Goal: Information Seeking & Learning: Check status

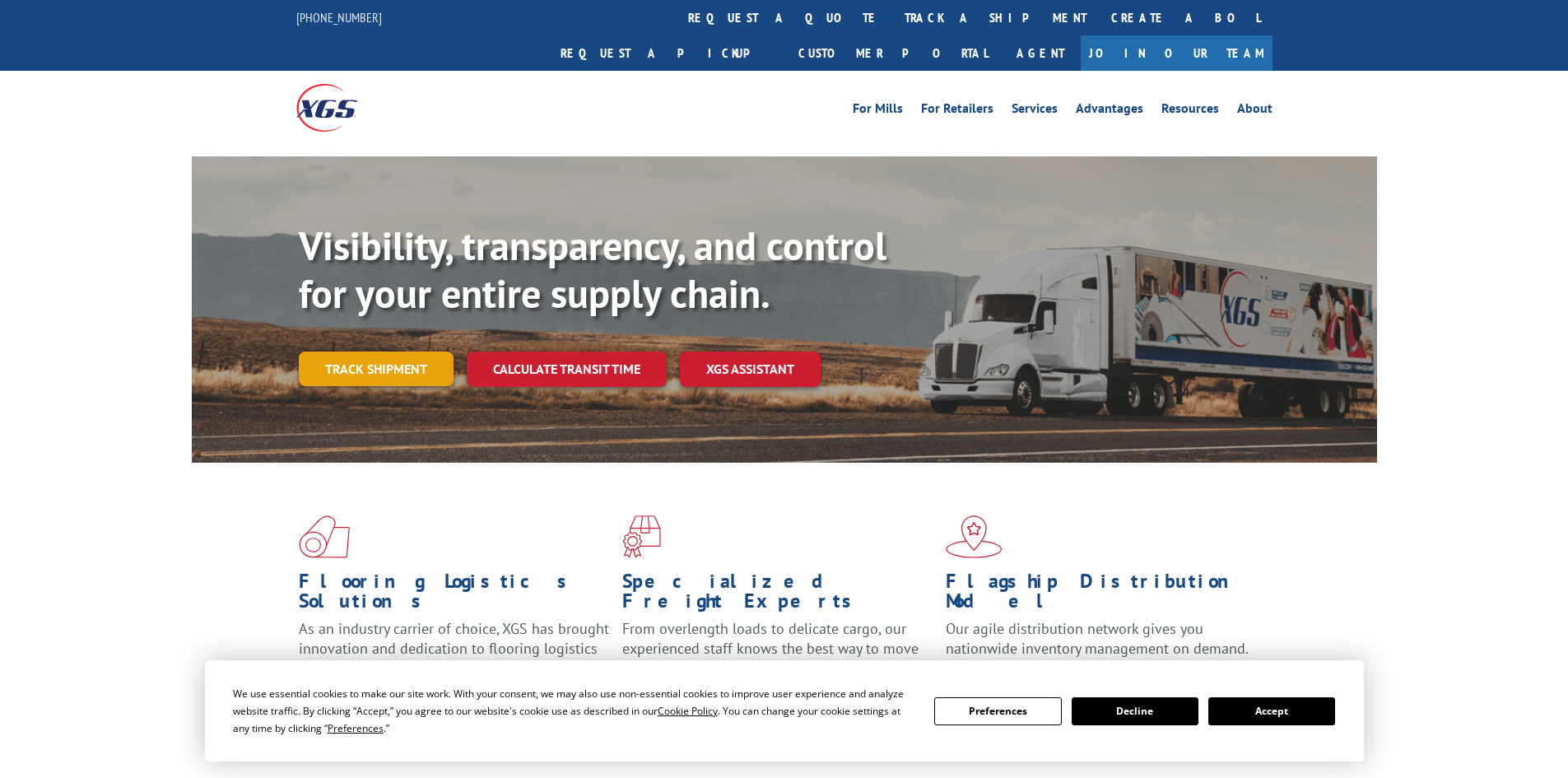
click at [356, 351] on link "Track shipment" at bounding box center [376, 369] width 154 height 35
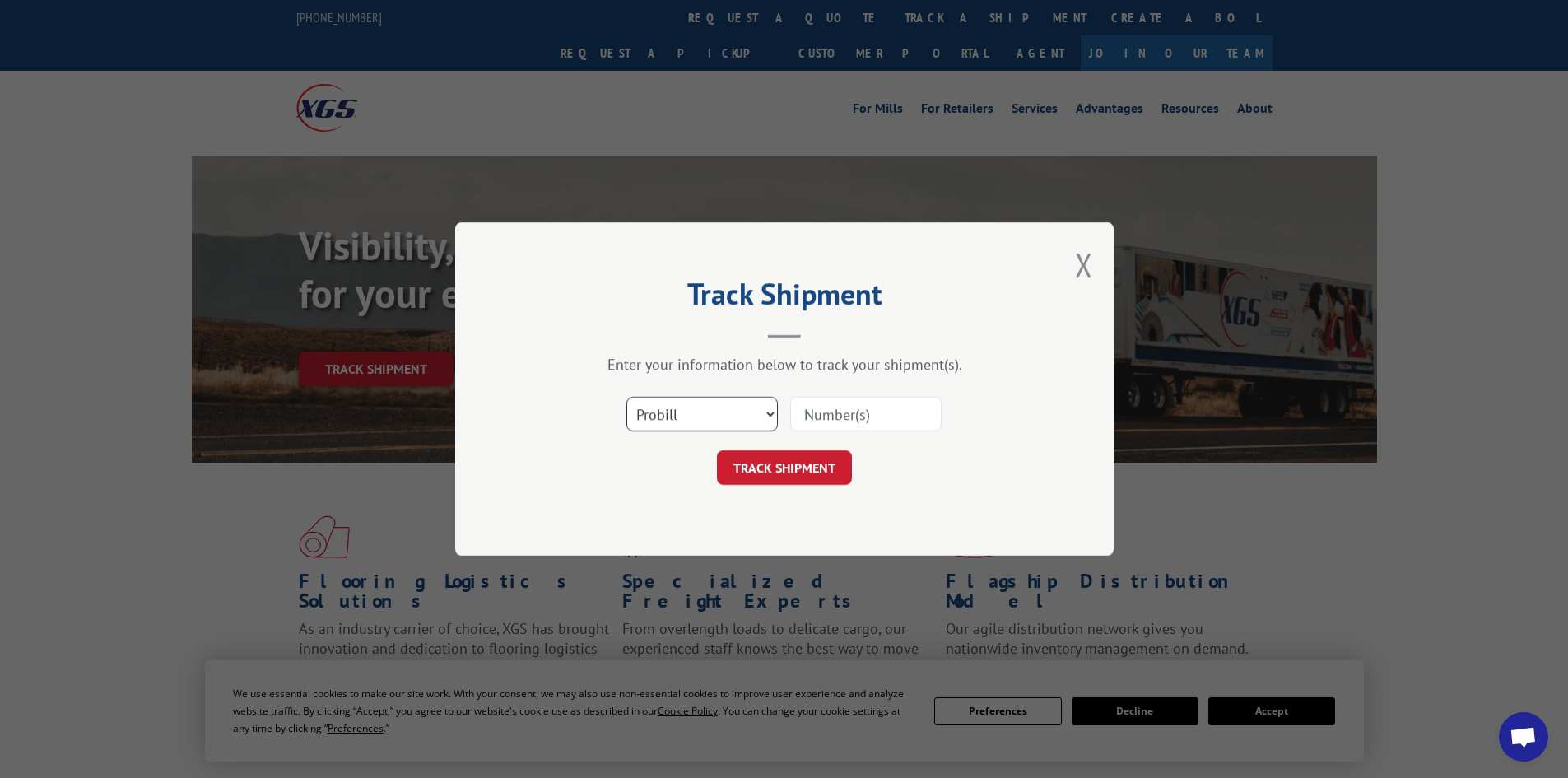
click at [699, 415] on select "Select category... Probill BOL PO" at bounding box center [701, 415] width 152 height 35
select select "bol"
click at [626, 397] on select "Select category... Probill BOL PO" at bounding box center [701, 415] width 152 height 35
click at [850, 423] on input at bounding box center [866, 415] width 152 height 35
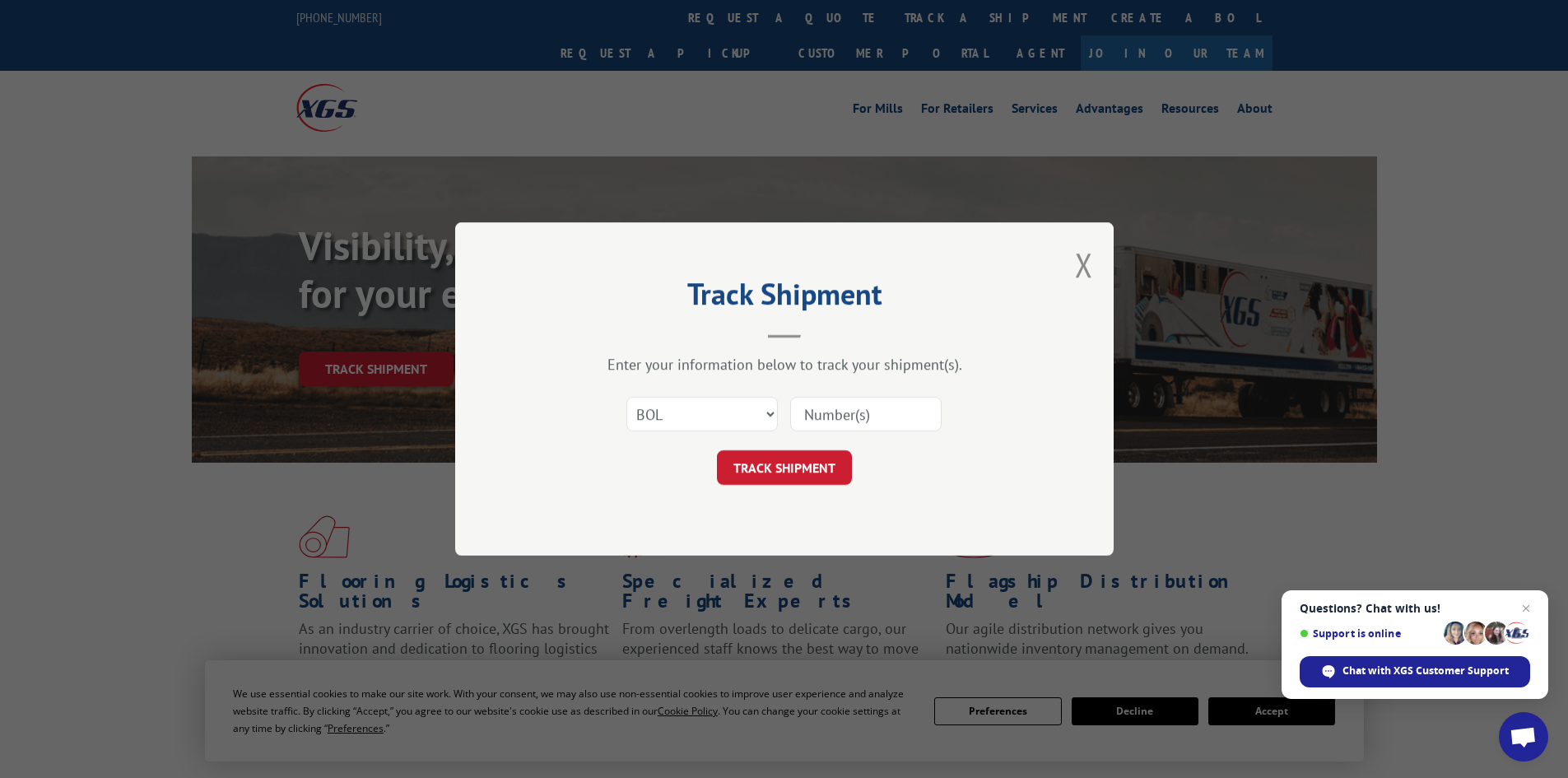
paste input "5545484"
type input "5545484"
click at [790, 467] on button "TRACK SHIPMENT" at bounding box center [784, 468] width 135 height 35
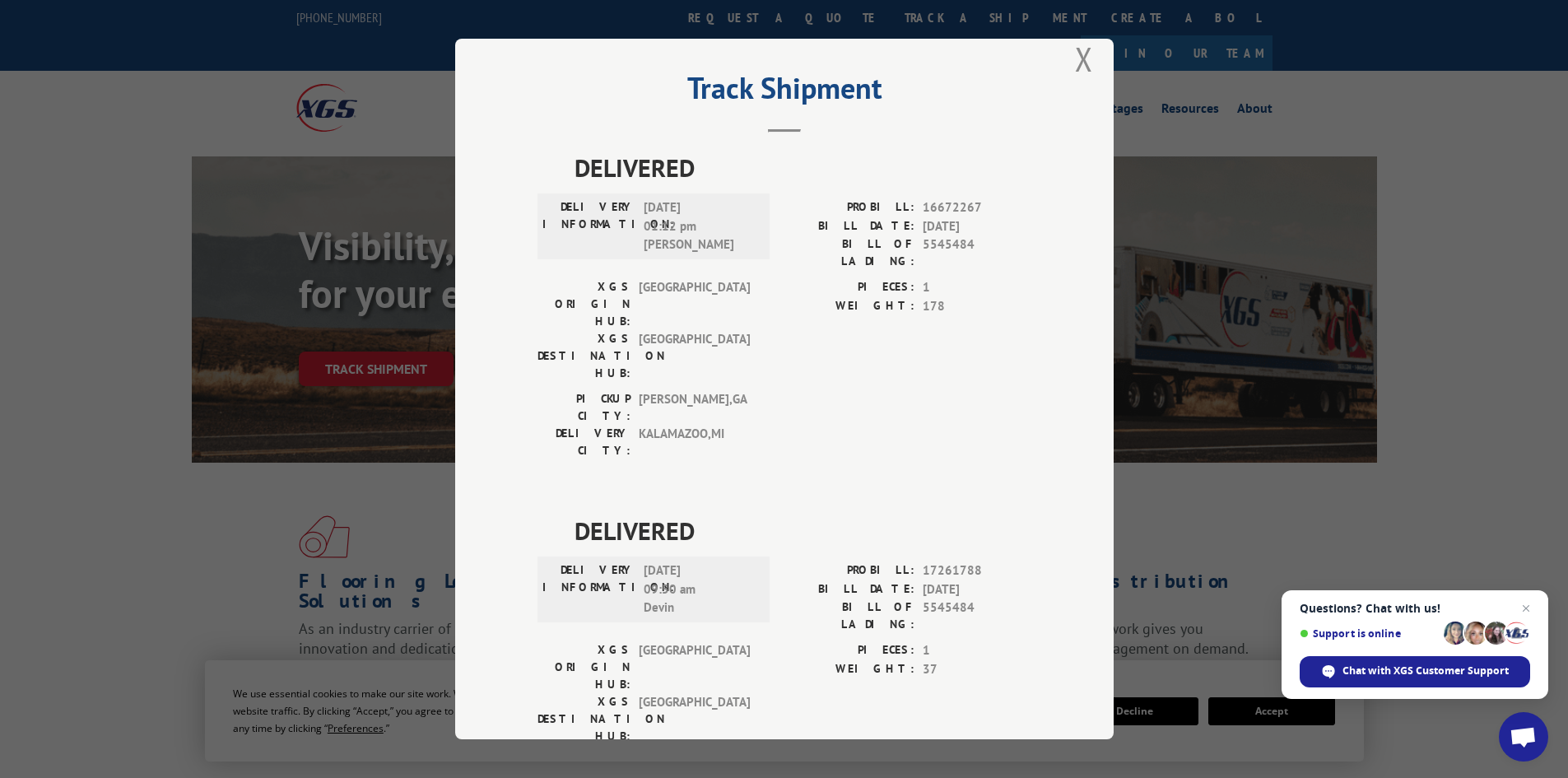
scroll to position [41, 0]
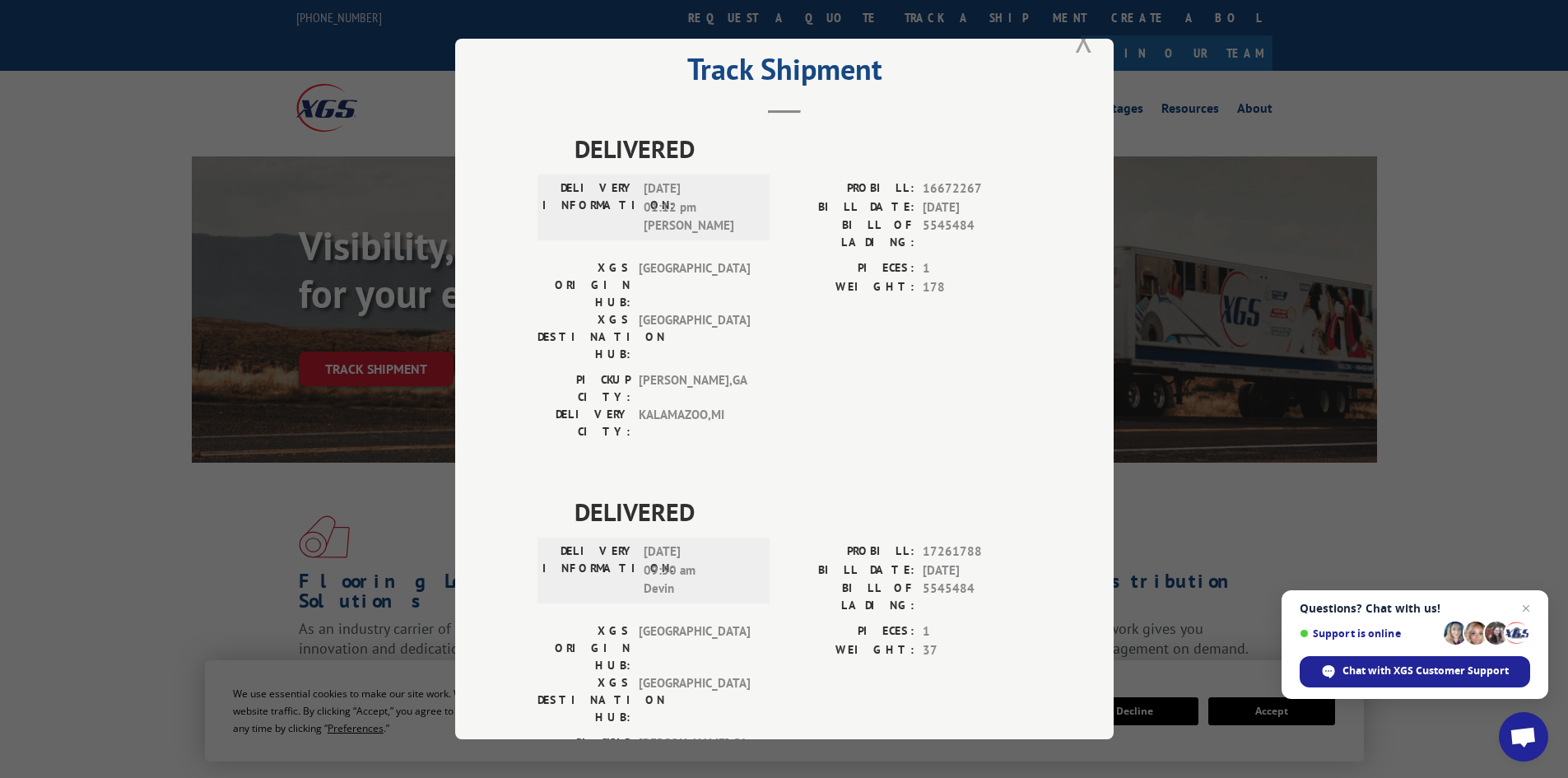
click at [1078, 51] on button "Close modal" at bounding box center [1084, 40] width 18 height 43
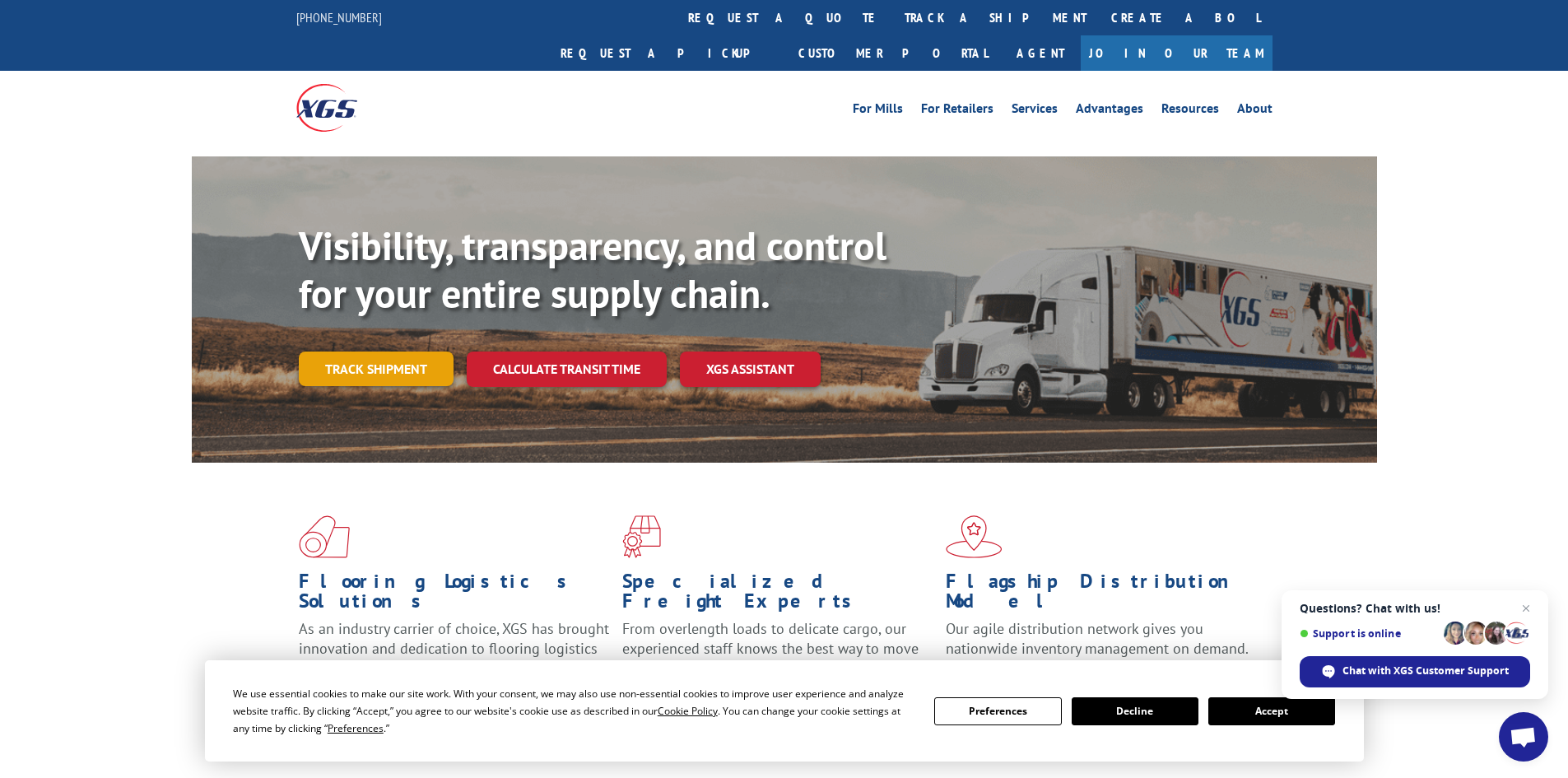
click at [416, 351] on link "Track shipment" at bounding box center [376, 369] width 154 height 35
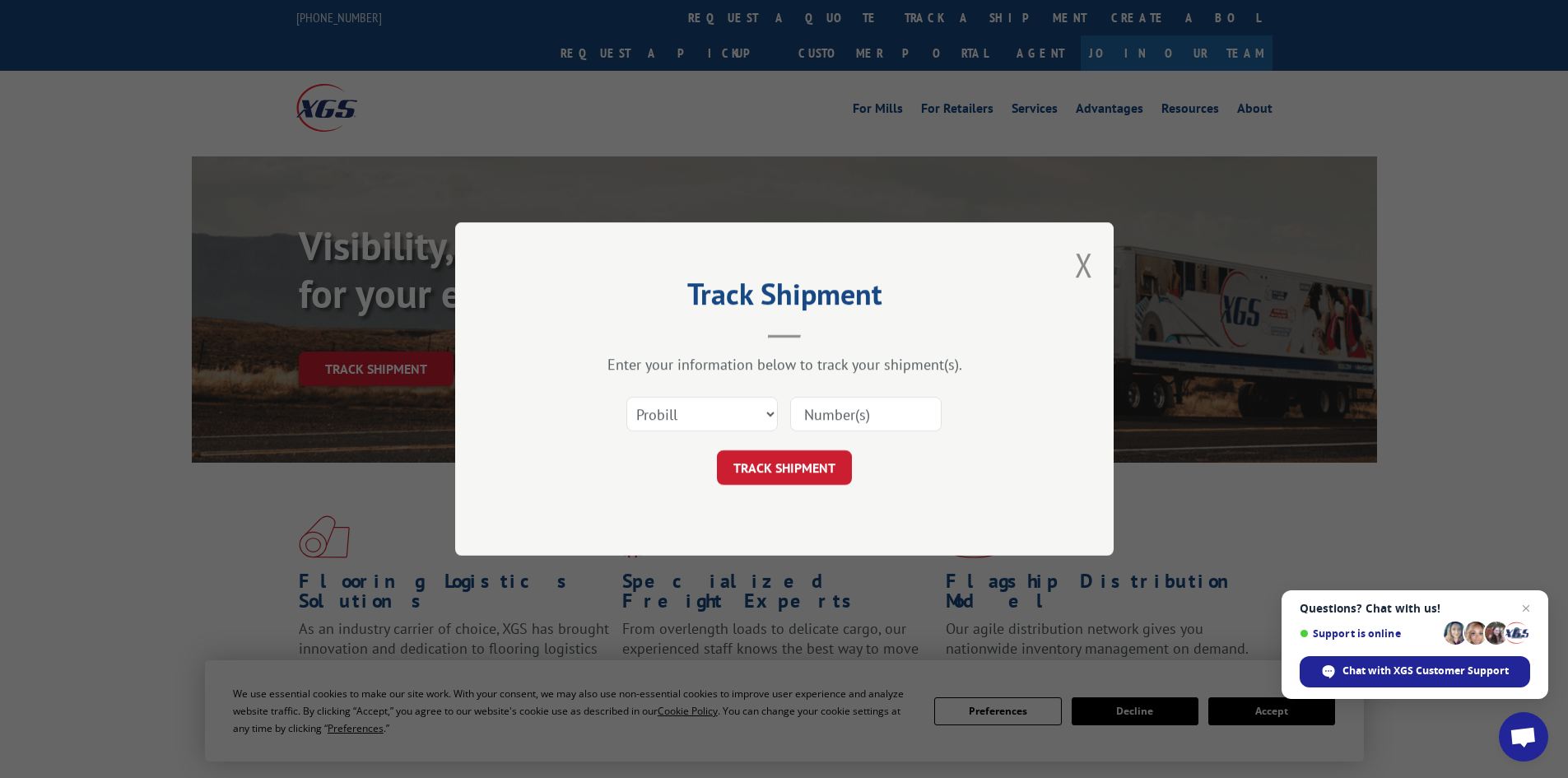
click at [842, 425] on input at bounding box center [866, 415] width 152 height 35
paste input "7063882"
type input "7063882"
click at [711, 419] on select "Select category... Probill BOL PO" at bounding box center [701, 415] width 152 height 35
select select "bol"
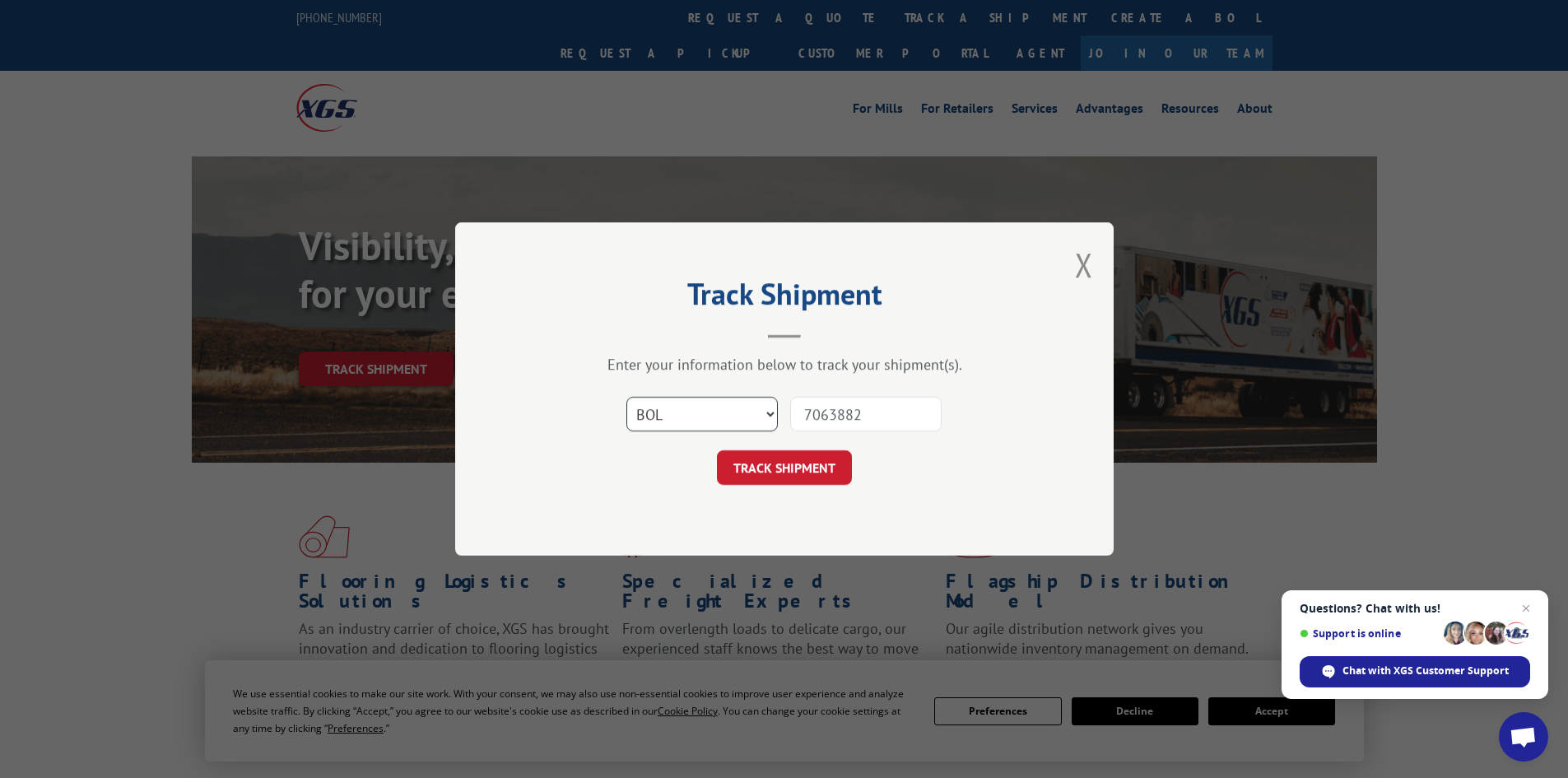
click at [626, 397] on select "Select category... Probill BOL PO" at bounding box center [701, 415] width 152 height 35
click at [800, 479] on button "TRACK SHIPMENT" at bounding box center [784, 468] width 135 height 35
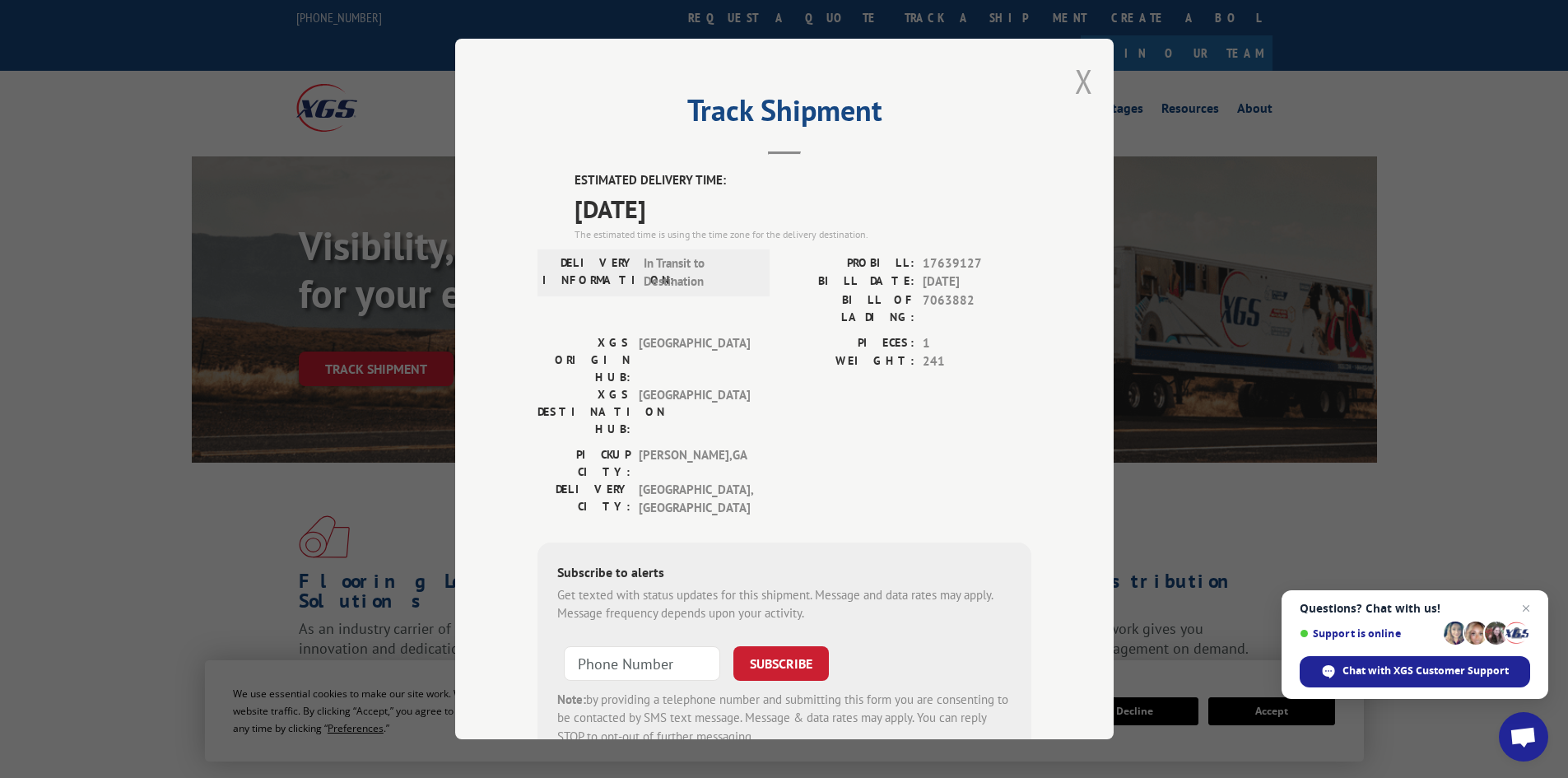
click at [1077, 80] on button "Close modal" at bounding box center [1084, 80] width 18 height 43
